Goal: Information Seeking & Learning: Learn about a topic

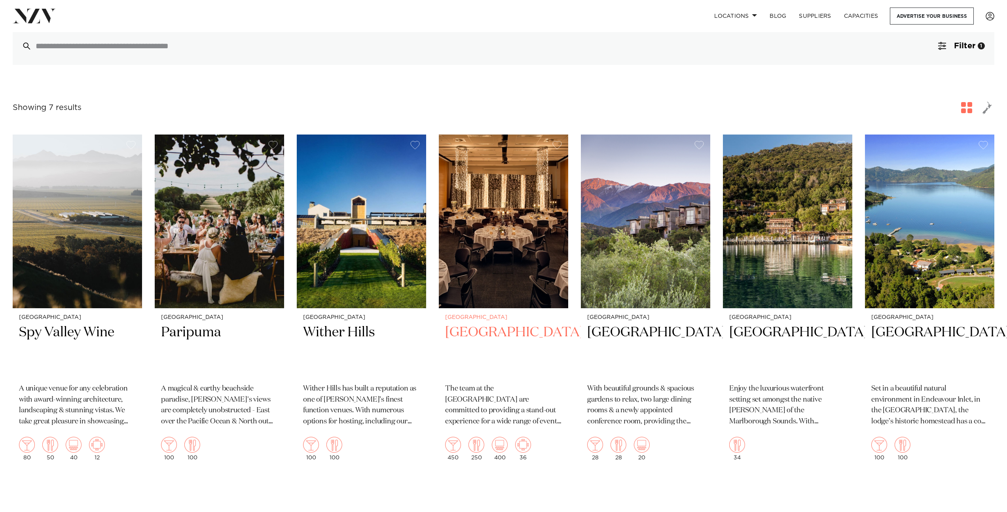
scroll to position [209, 0]
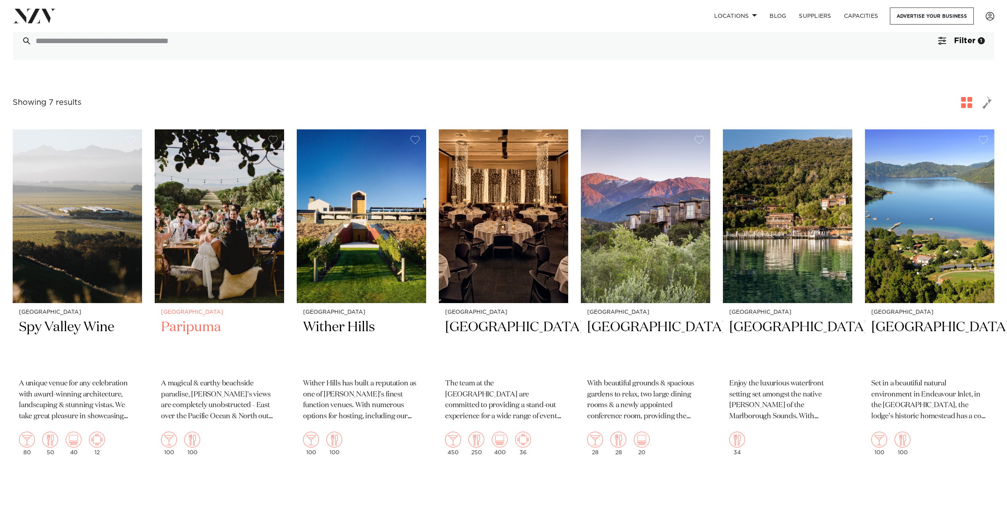
click at [209, 224] on img at bounding box center [219, 216] width 129 height 174
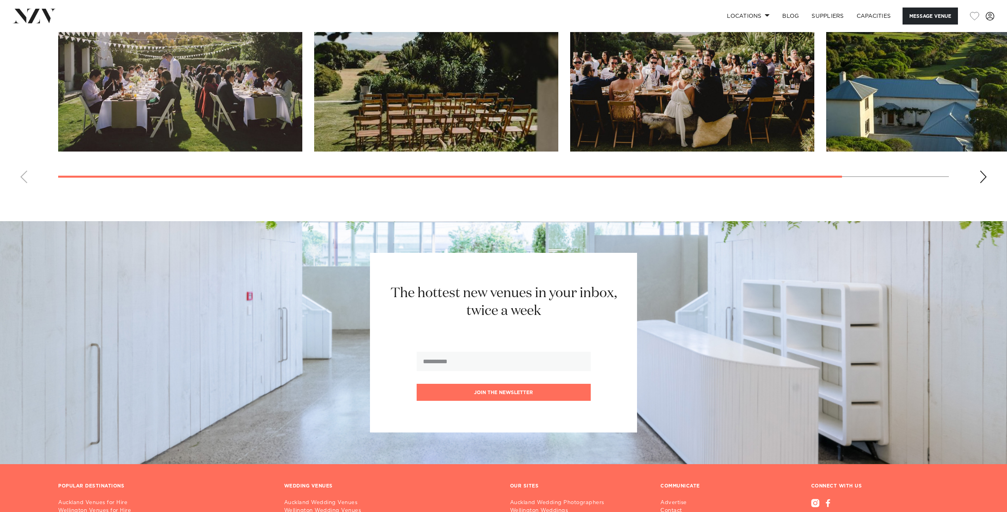
scroll to position [991, 0]
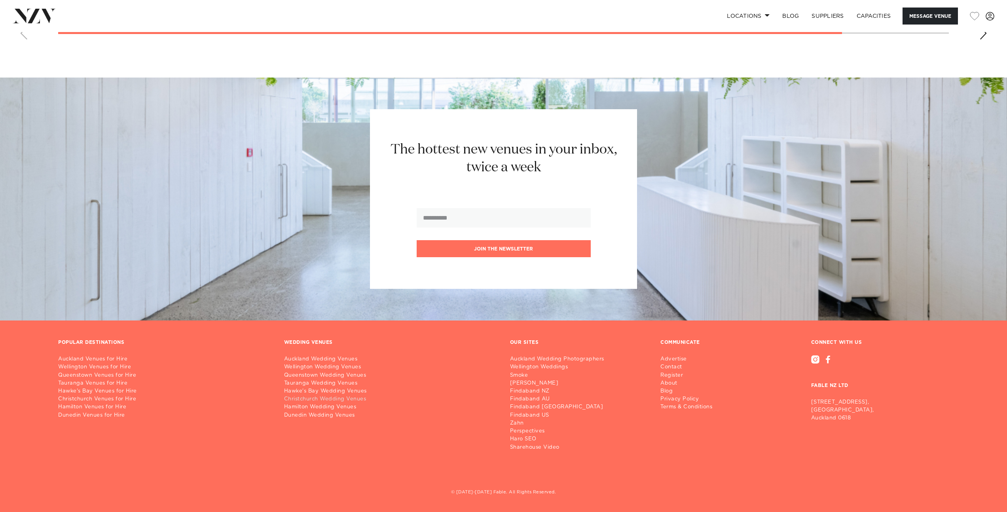
click at [336, 400] on link "Christchurch Wedding Venues" at bounding box center [390, 399] width 213 height 8
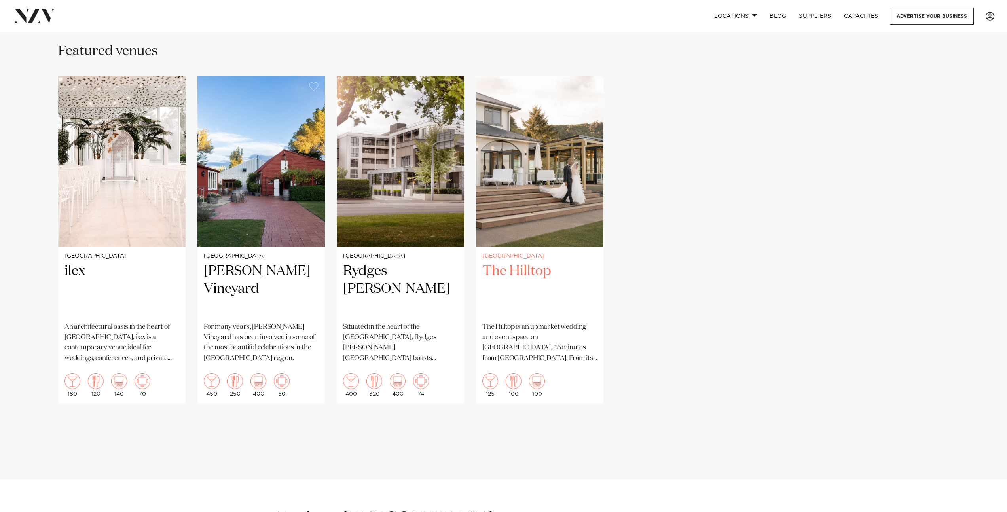
scroll to position [566, 0]
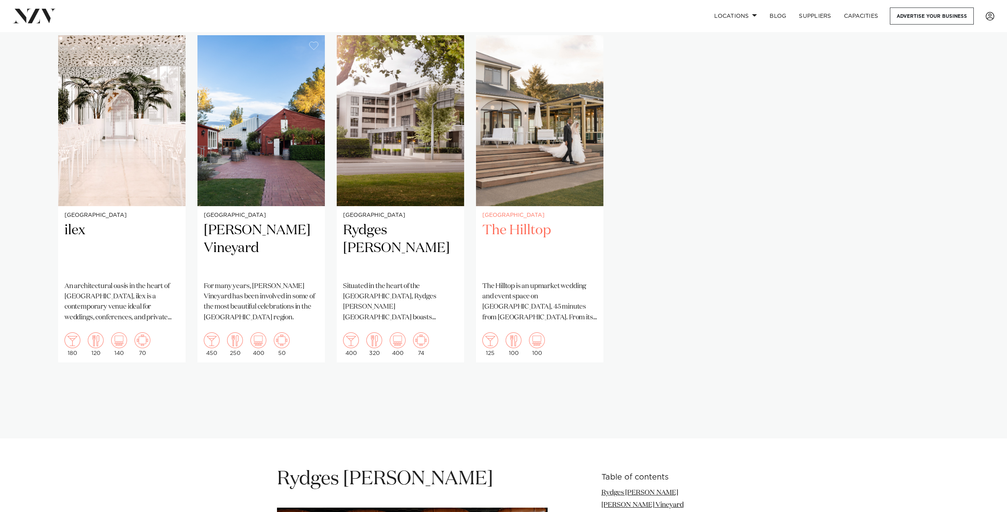
click at [531, 184] on img "4 / 4" at bounding box center [539, 120] width 127 height 171
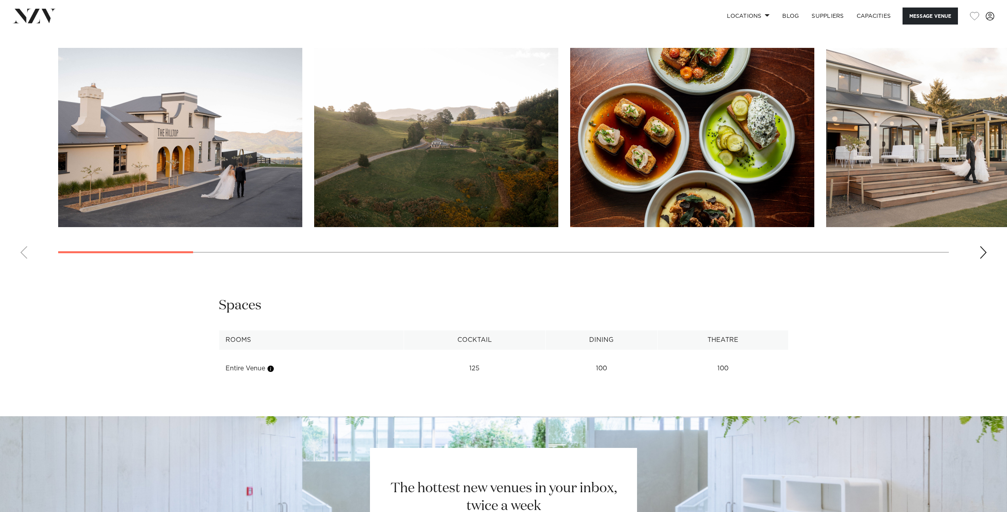
scroll to position [704, 0]
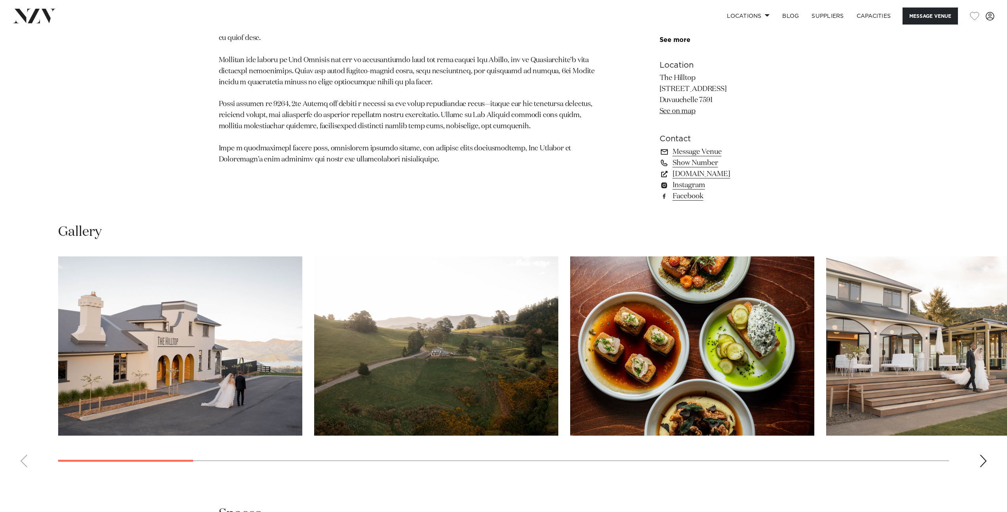
click at [223, 349] on img "1 / 23" at bounding box center [180, 345] width 244 height 179
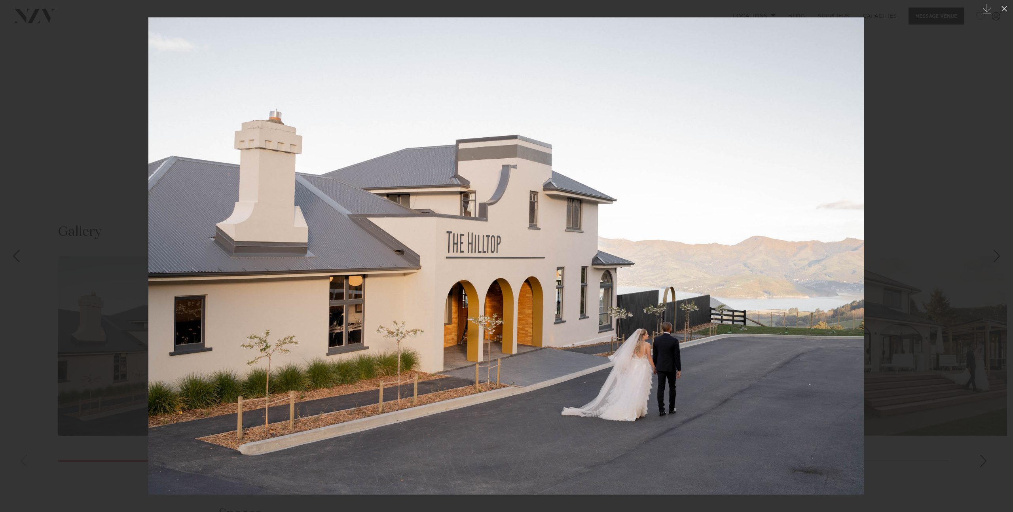
click at [945, 224] on div at bounding box center [506, 256] width 1013 height 512
